Goal: Ask a question: Seek information or help from site administrators or community

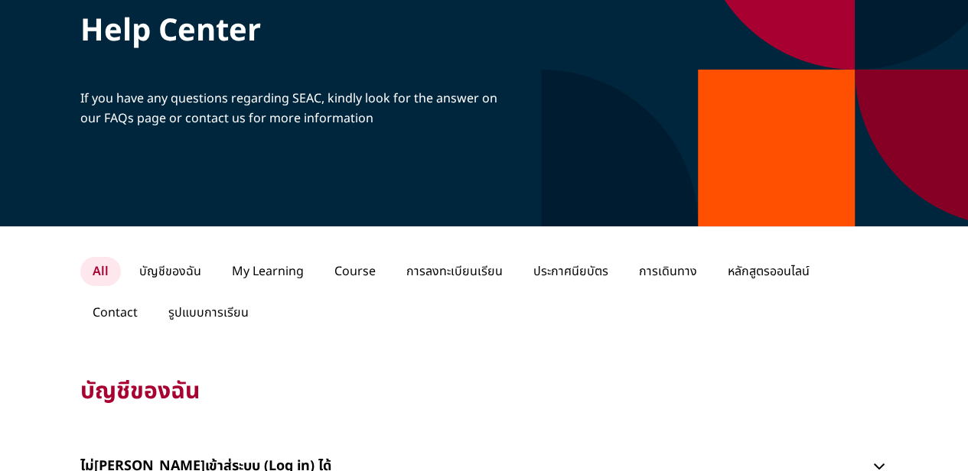
scroll to position [306, 0]
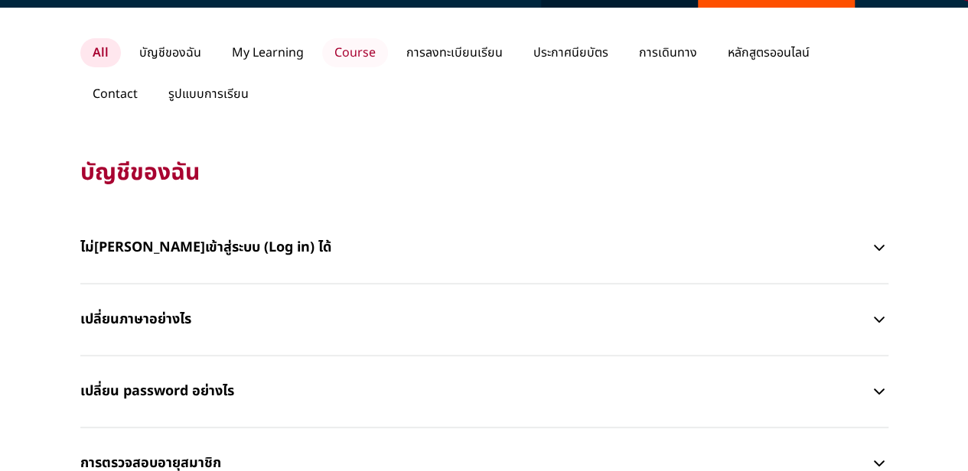
click at [364, 59] on p "Course" at bounding box center [355, 52] width 66 height 29
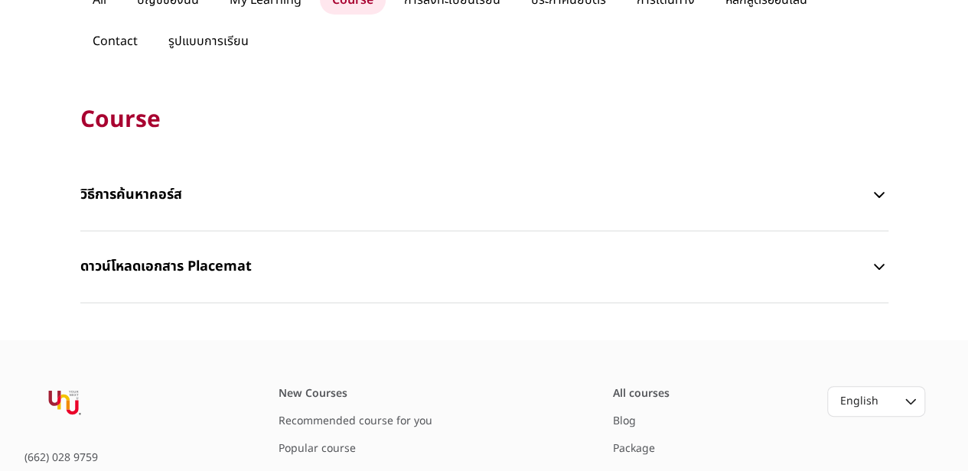
scroll to position [383, 0]
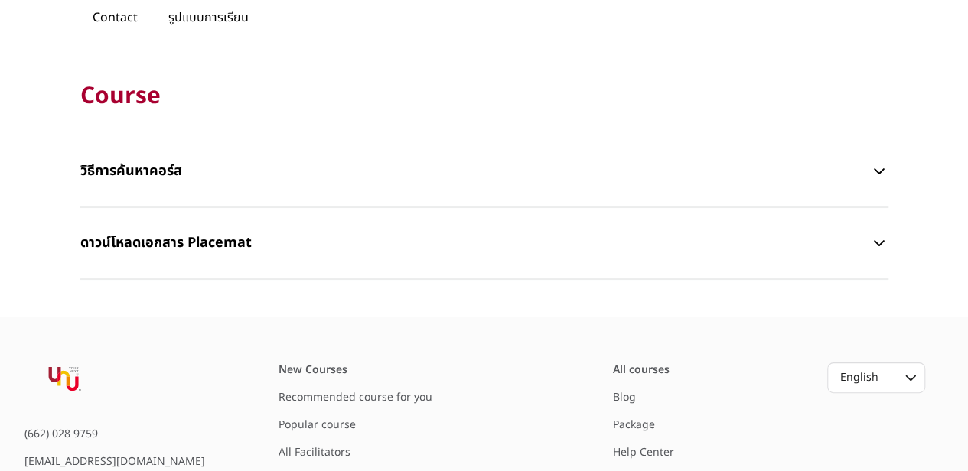
click at [136, 175] on p "วิธีการค้นหาคอร์ส" at bounding box center [475, 171] width 791 height 46
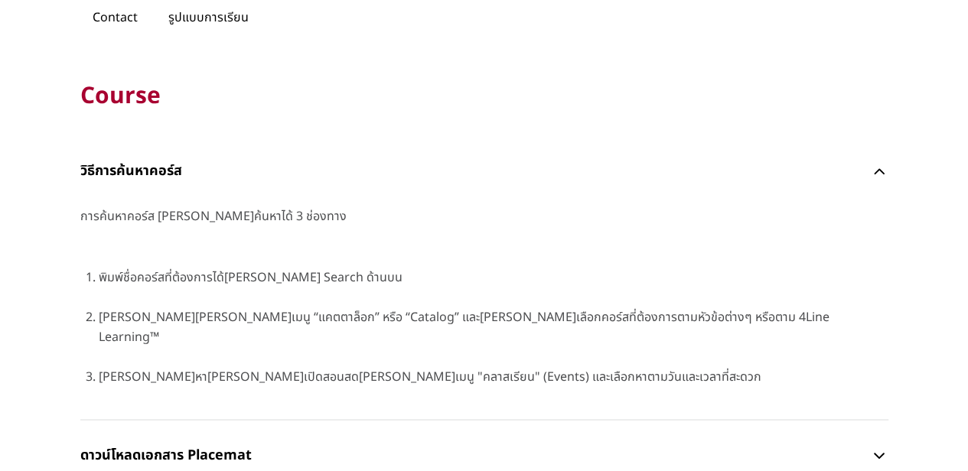
scroll to position [0, 0]
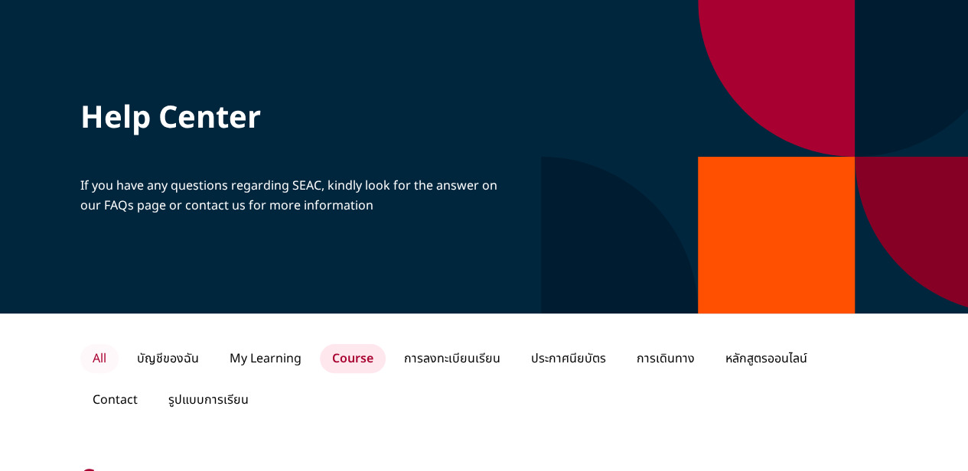
click at [99, 355] on p "All" at bounding box center [99, 358] width 38 height 29
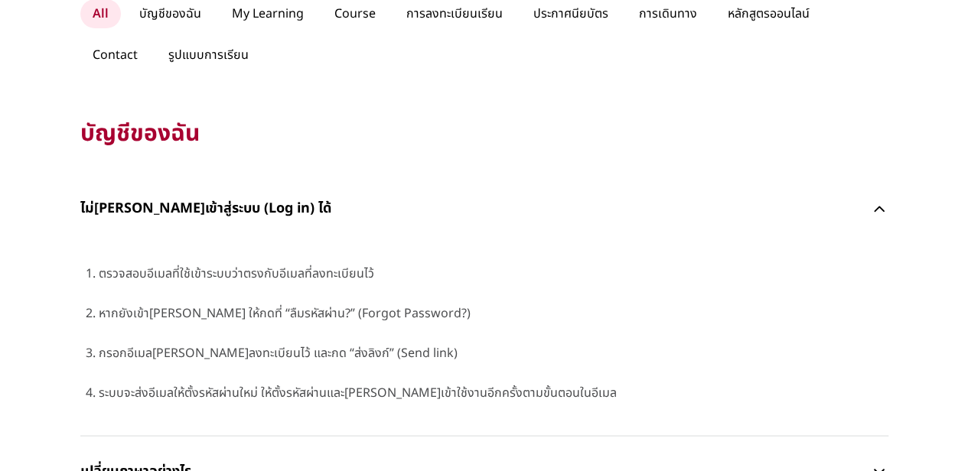
scroll to position [383, 0]
